Goal: Complete application form: Complete application form

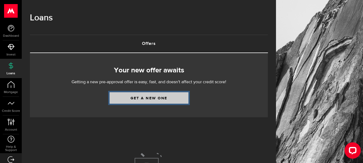
click at [161, 97] on link "Get a new one" at bounding box center [149, 97] width 79 height 11
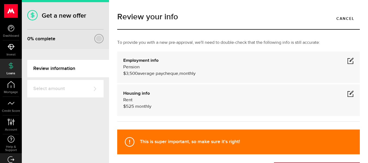
click at [264, 7] on div "Review your info Cancel To provide you with a new pre-approval, we'll need to d…" at bounding box center [238, 81] width 259 height 163
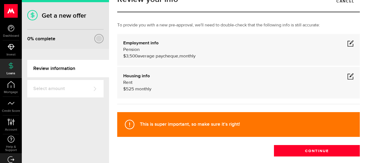
scroll to position [27, 0]
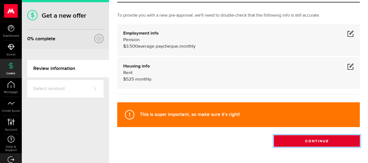
click at [286, 142] on button "Continue" at bounding box center [317, 140] width 86 height 11
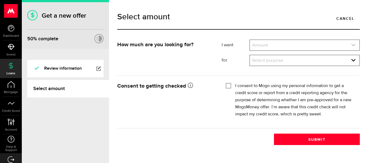
click at [274, 45] on link "expand select" at bounding box center [304, 45] width 109 height 10
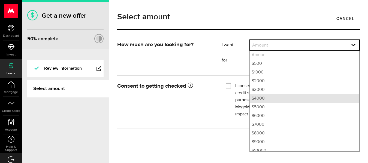
click at [269, 98] on li "$4000" at bounding box center [304, 98] width 109 height 9
select select "4000"
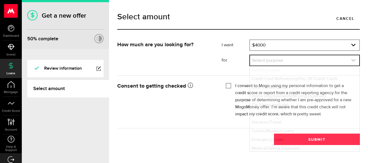
click at [279, 59] on link "expand select" at bounding box center [304, 60] width 109 height 10
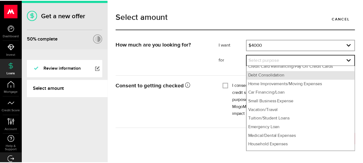
scroll to position [19, 0]
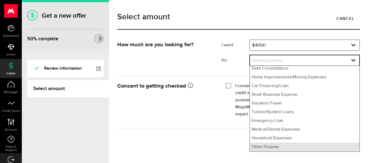
click at [274, 148] on li "Other Purpose" at bounding box center [304, 147] width 109 height 9
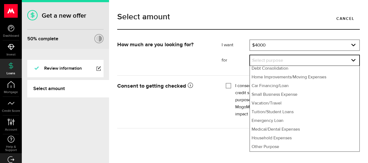
select select "Other Purpose"
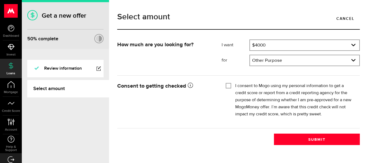
click at [229, 86] on input "I consent to Mogo using my personal information to get a credit score or report…" at bounding box center [227, 84] width 5 height 5
checkbox input "true"
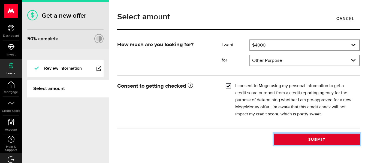
click at [284, 139] on button "Submit" at bounding box center [317, 139] width 86 height 11
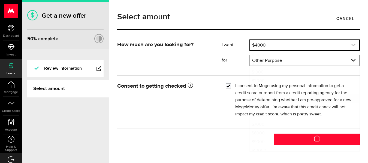
click at [295, 46] on link "expand select" at bounding box center [304, 45] width 109 height 10
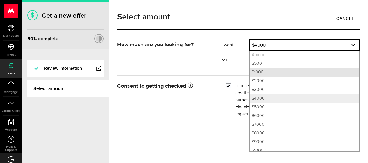
click at [261, 72] on li "$1000" at bounding box center [304, 72] width 109 height 9
select select "1000"
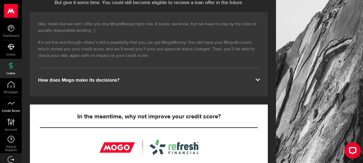
scroll to position [9, 0]
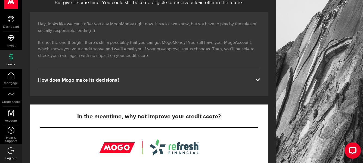
click at [12, 151] on use at bounding box center [11, 150] width 7 height 7
